Goal: Task Accomplishment & Management: Manage account settings

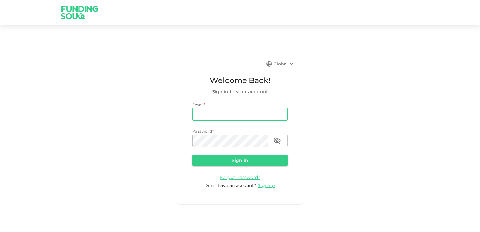
click at [206, 113] on input "email" at bounding box center [240, 114] width 96 height 13
type input "[EMAIL_ADDRESS][DOMAIN_NAME]"
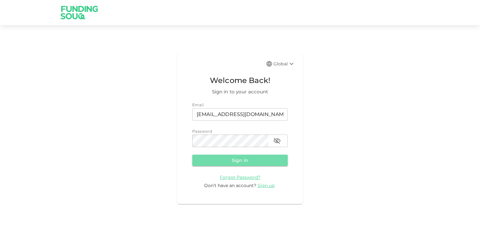
click at [248, 161] on button "Sign in" at bounding box center [240, 160] width 96 height 11
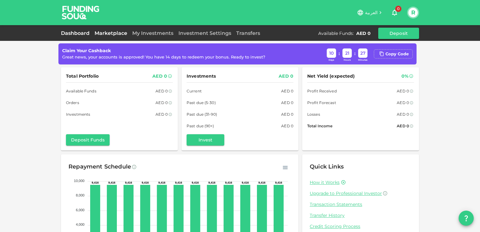
click at [112, 32] on link "Marketplace" at bounding box center [111, 33] width 38 height 6
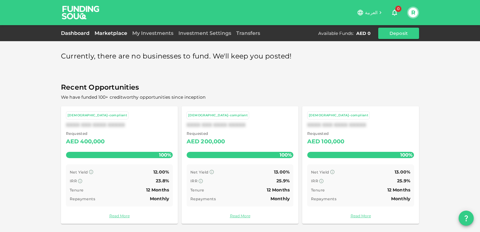
click at [76, 34] on link "Dashboard" at bounding box center [76, 33] width 31 height 6
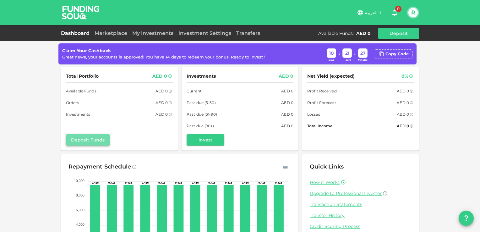
click at [82, 140] on button "Deposit Funds" at bounding box center [88, 139] width 44 height 11
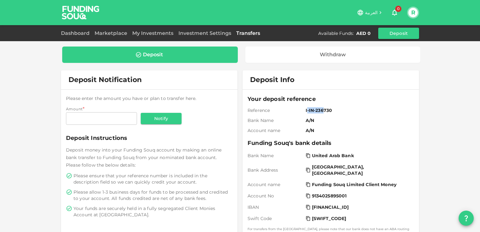
drag, startPoint x: 304, startPoint y: 111, endPoint x: 322, endPoint y: 112, distance: 18.0
click at [322, 112] on span "I-IN-236730" at bounding box center [359, 110] width 106 height 6
drag, startPoint x: 322, startPoint y: 112, endPoint x: 348, endPoint y: 119, distance: 26.6
click at [348, 119] on span "A/N" at bounding box center [359, 120] width 106 height 6
drag, startPoint x: 303, startPoint y: 111, endPoint x: 348, endPoint y: 115, distance: 45.1
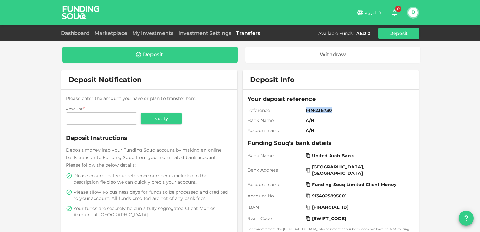
click at [348, 115] on div "Your deposit reference Reference I-IN-236730 Bank Name A/N Account name A/N" at bounding box center [331, 114] width 167 height 39
drag, startPoint x: 348, startPoint y: 115, endPoint x: 370, endPoint y: 123, distance: 23.4
click at [370, 123] on span "A/N" at bounding box center [359, 120] width 106 height 6
drag, startPoint x: 309, startPoint y: 129, endPoint x: 326, endPoint y: 130, distance: 16.4
click at [326, 130] on span "A/N" at bounding box center [359, 130] width 106 height 6
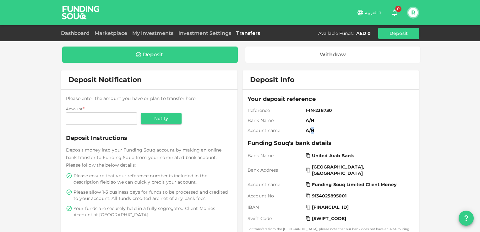
drag, startPoint x: 326, startPoint y: 130, endPoint x: 351, endPoint y: 128, distance: 25.2
click at [351, 129] on span "A/N" at bounding box center [359, 130] width 106 height 6
click at [351, 128] on span "A/N" at bounding box center [359, 130] width 106 height 6
click at [367, 32] on div "AED 0" at bounding box center [363, 33] width 14 height 6
click at [218, 52] on div "Deposit" at bounding box center [150, 55] width 166 height 6
